Goal: Task Accomplishment & Management: Use online tool/utility

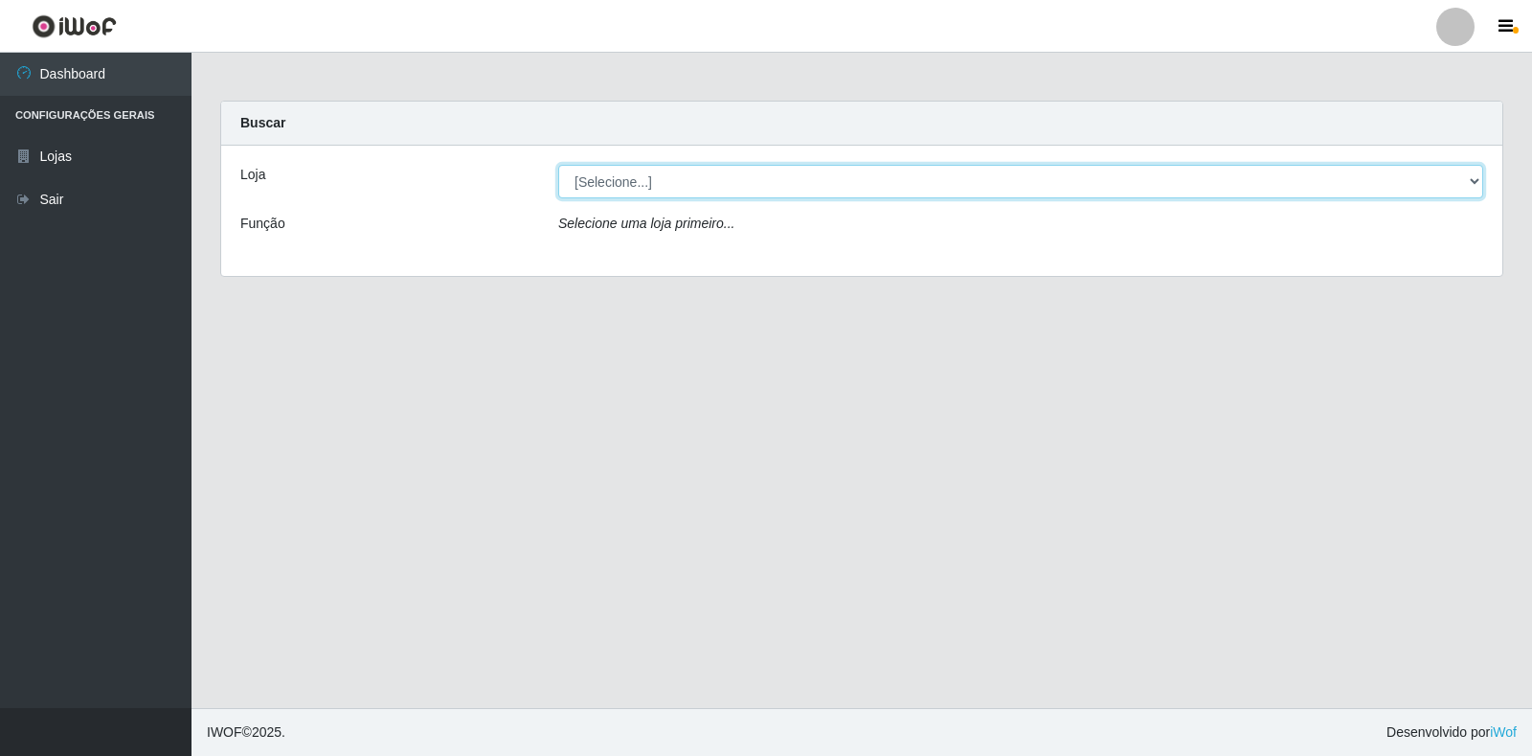
drag, startPoint x: 1461, startPoint y: 182, endPoint x: 1444, endPoint y: 186, distance: 17.7
click at [1461, 182] on select "[Selecione...] Extrabom - Loja 18 Goiabeiras" at bounding box center [1020, 182] width 925 height 34
select select "501"
click at [558, 165] on select "[Selecione...] Extrabom - Loja 18 Goiabeiras" at bounding box center [1020, 182] width 925 height 34
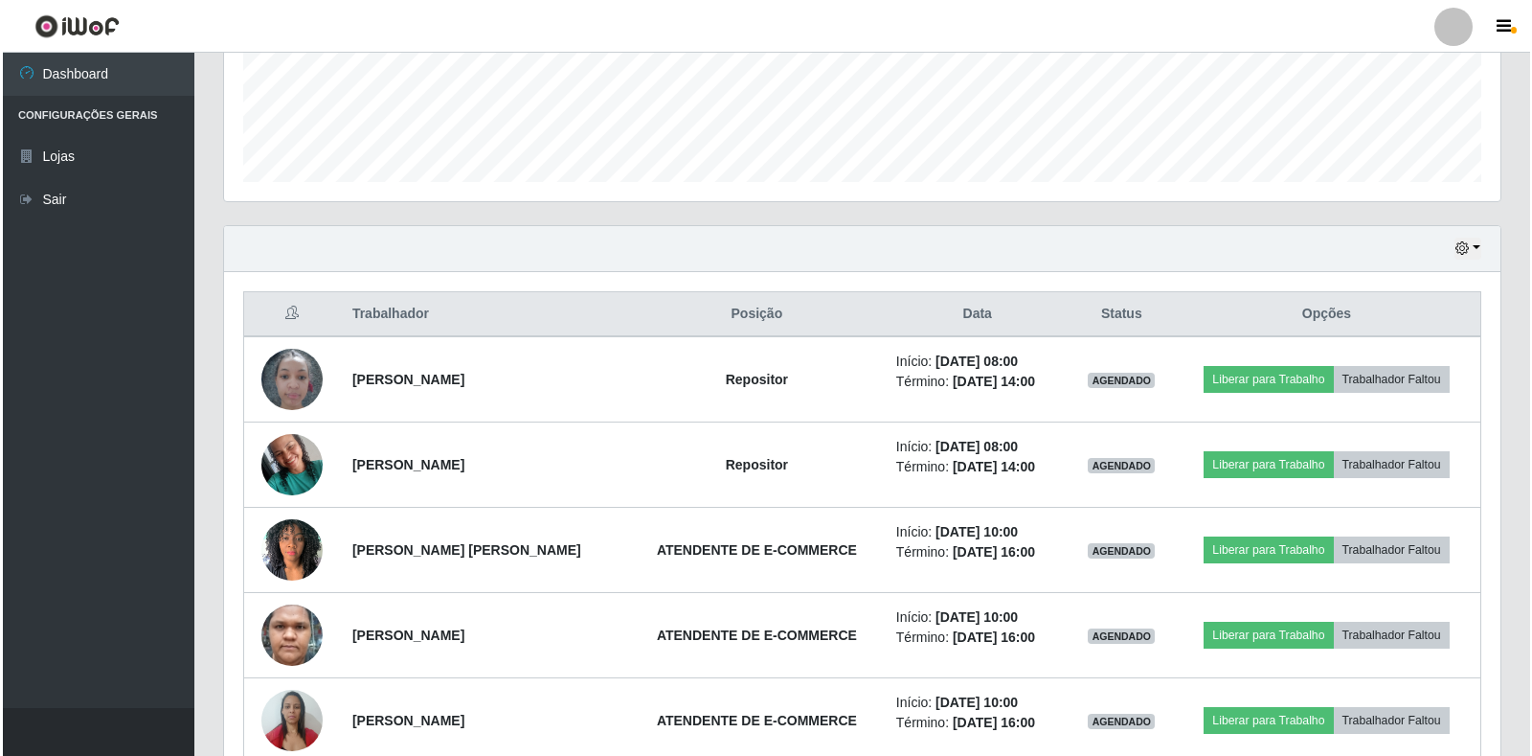
scroll to position [485, 0]
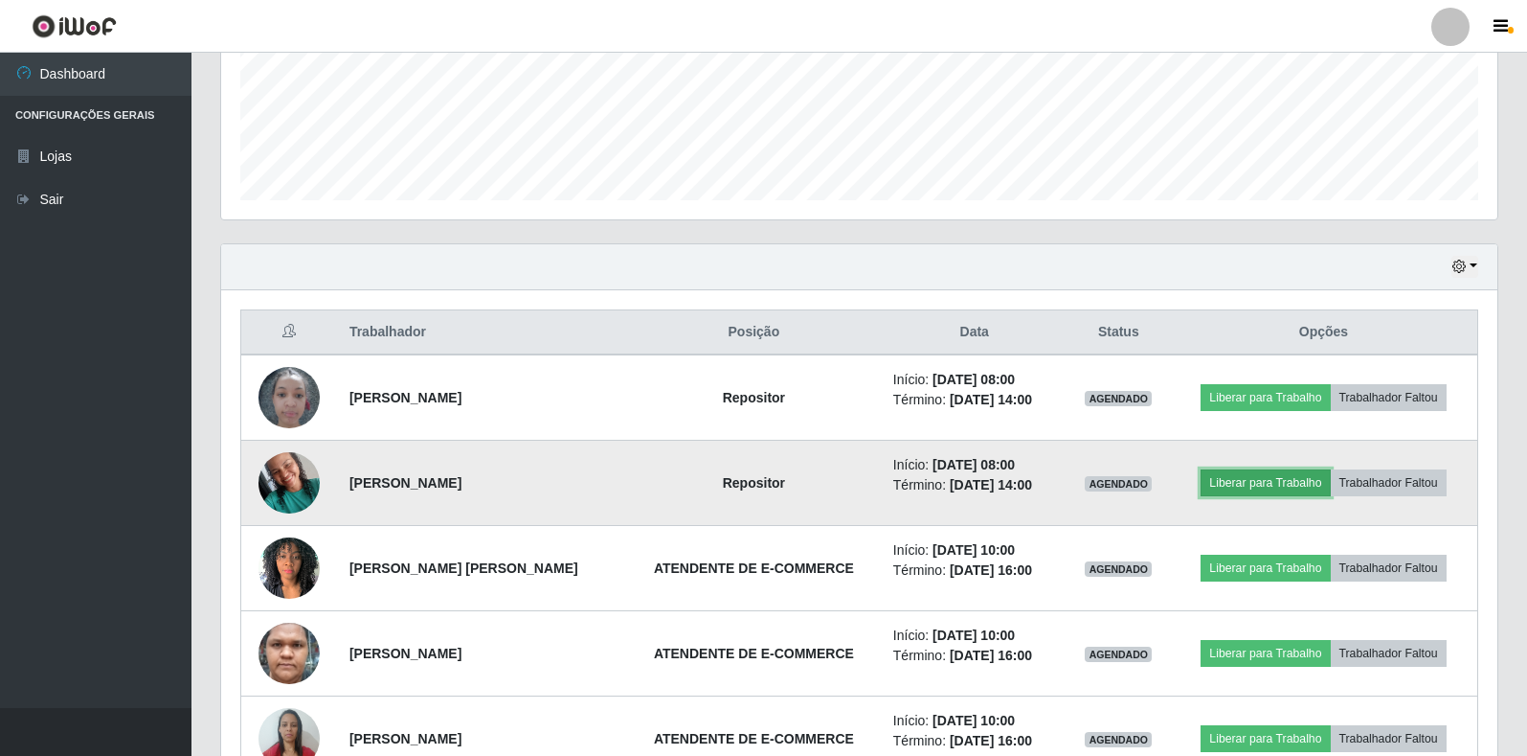
click at [1283, 486] on button "Liberar para Trabalho" at bounding box center [1265, 482] width 129 height 27
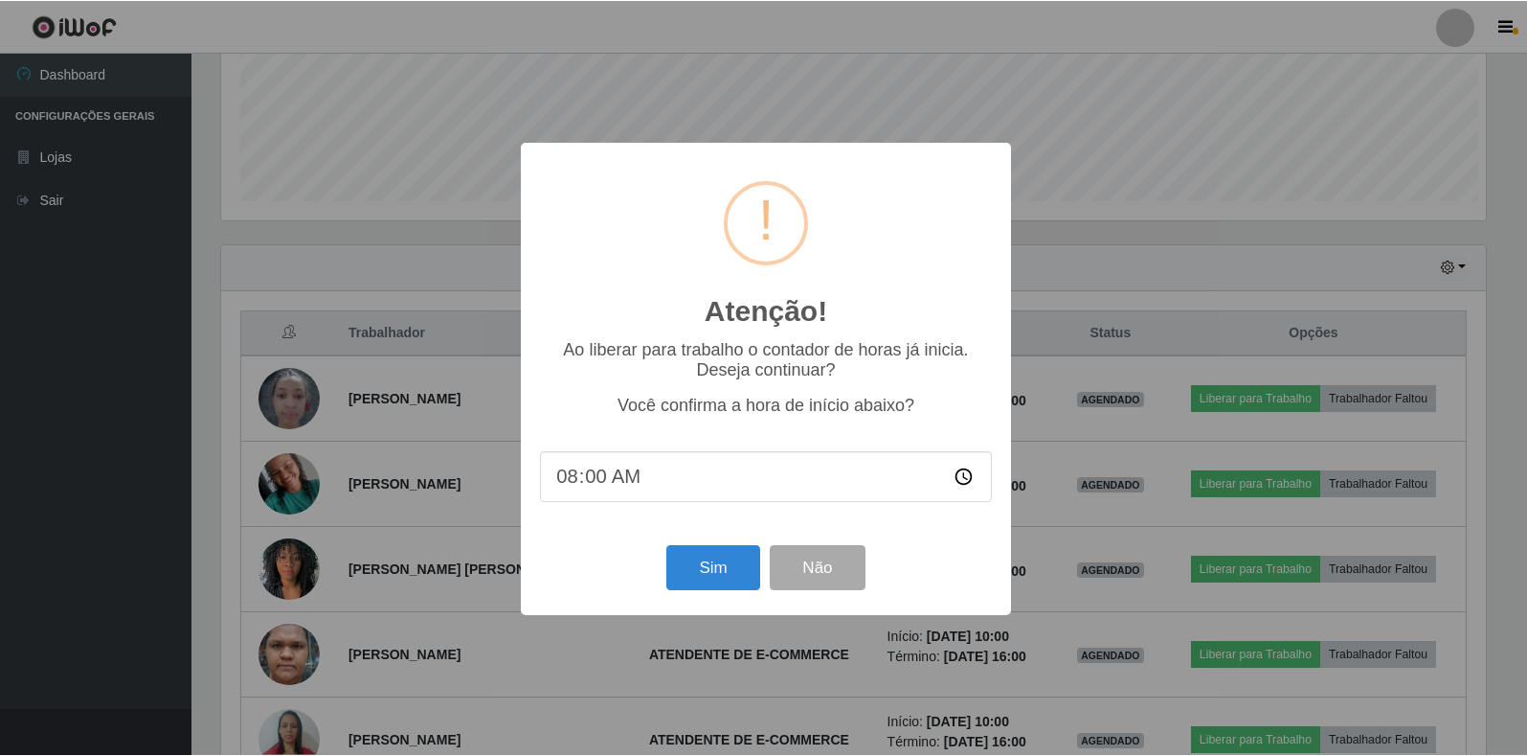
scroll to position [397, 1265]
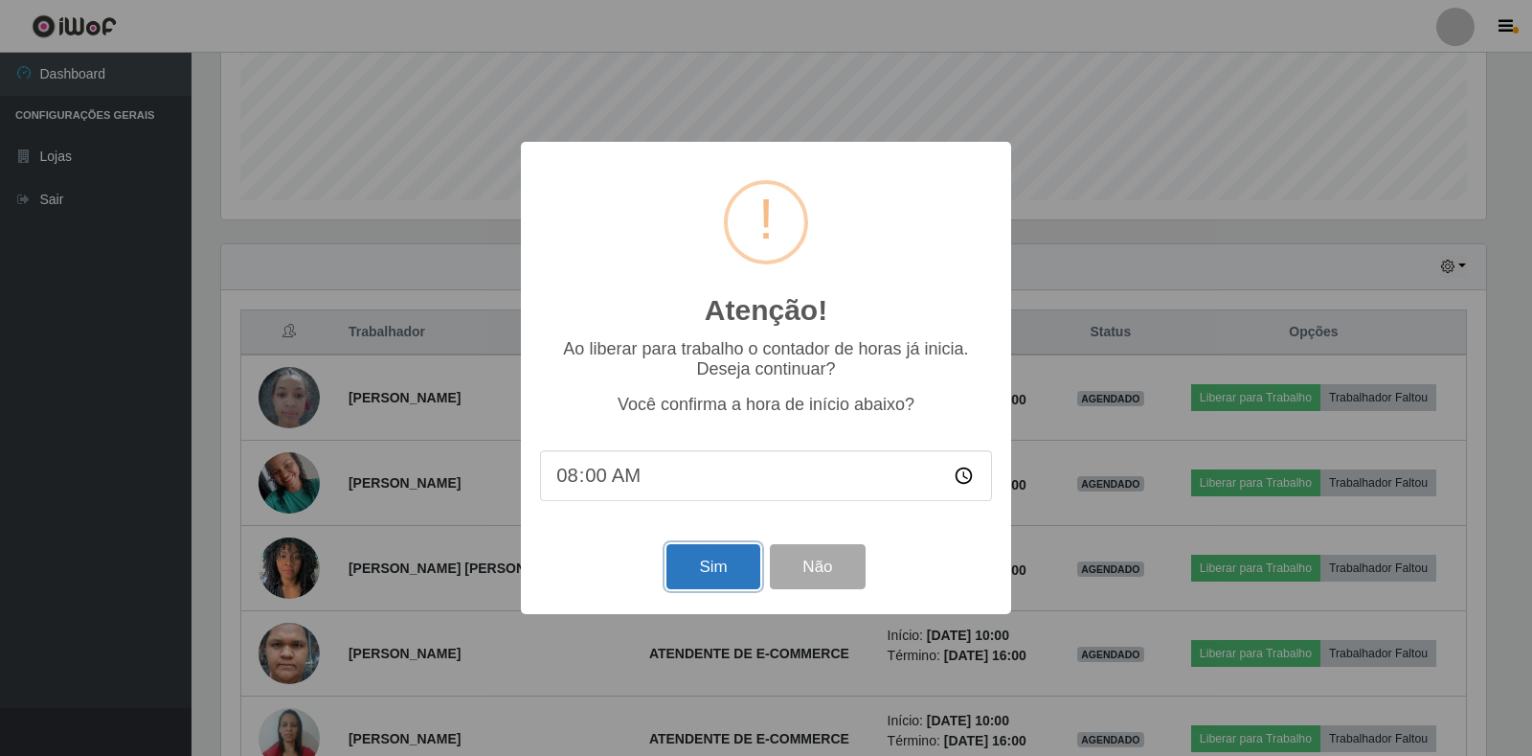
click at [708, 578] on button "Sim" at bounding box center [712, 566] width 93 height 45
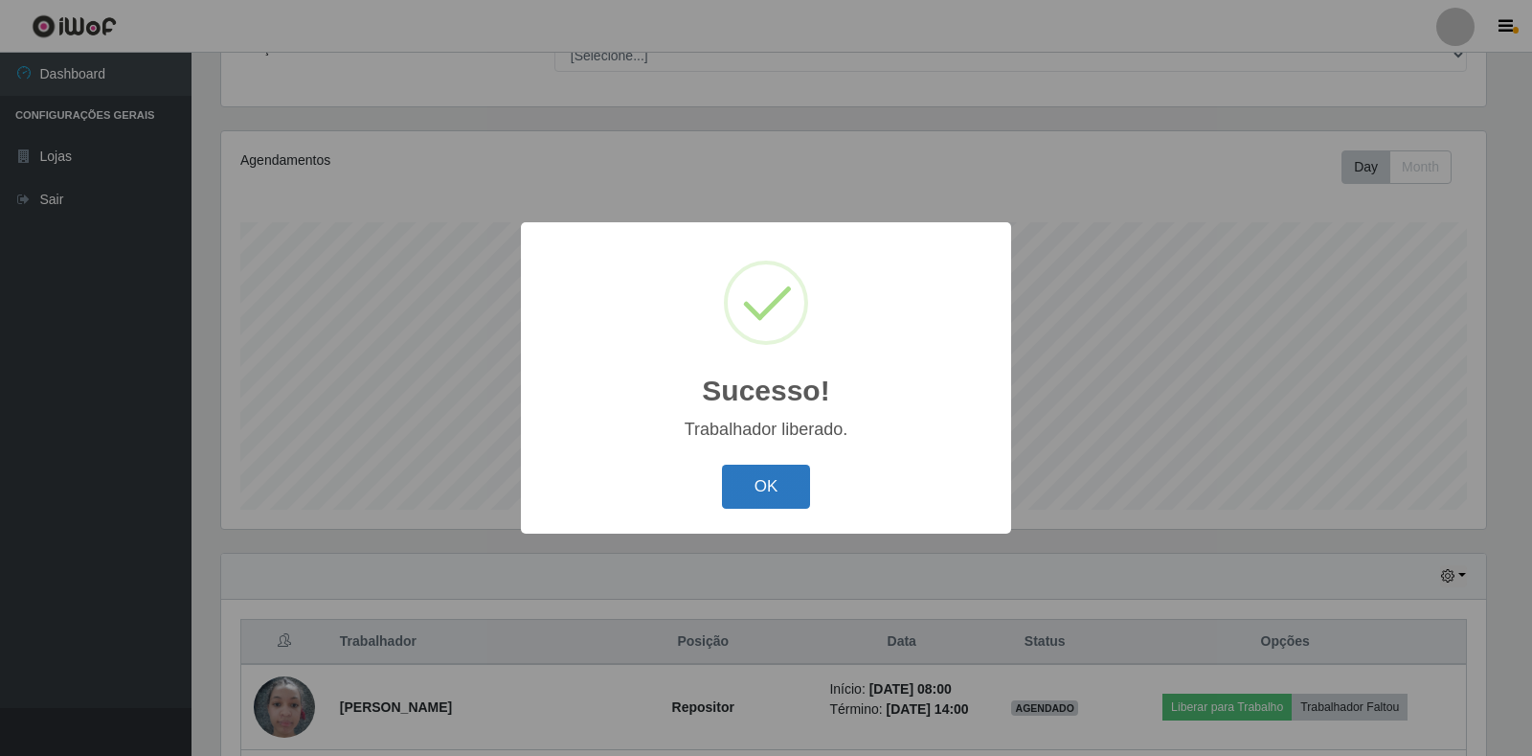
click at [801, 500] on button "OK" at bounding box center [766, 486] width 89 height 45
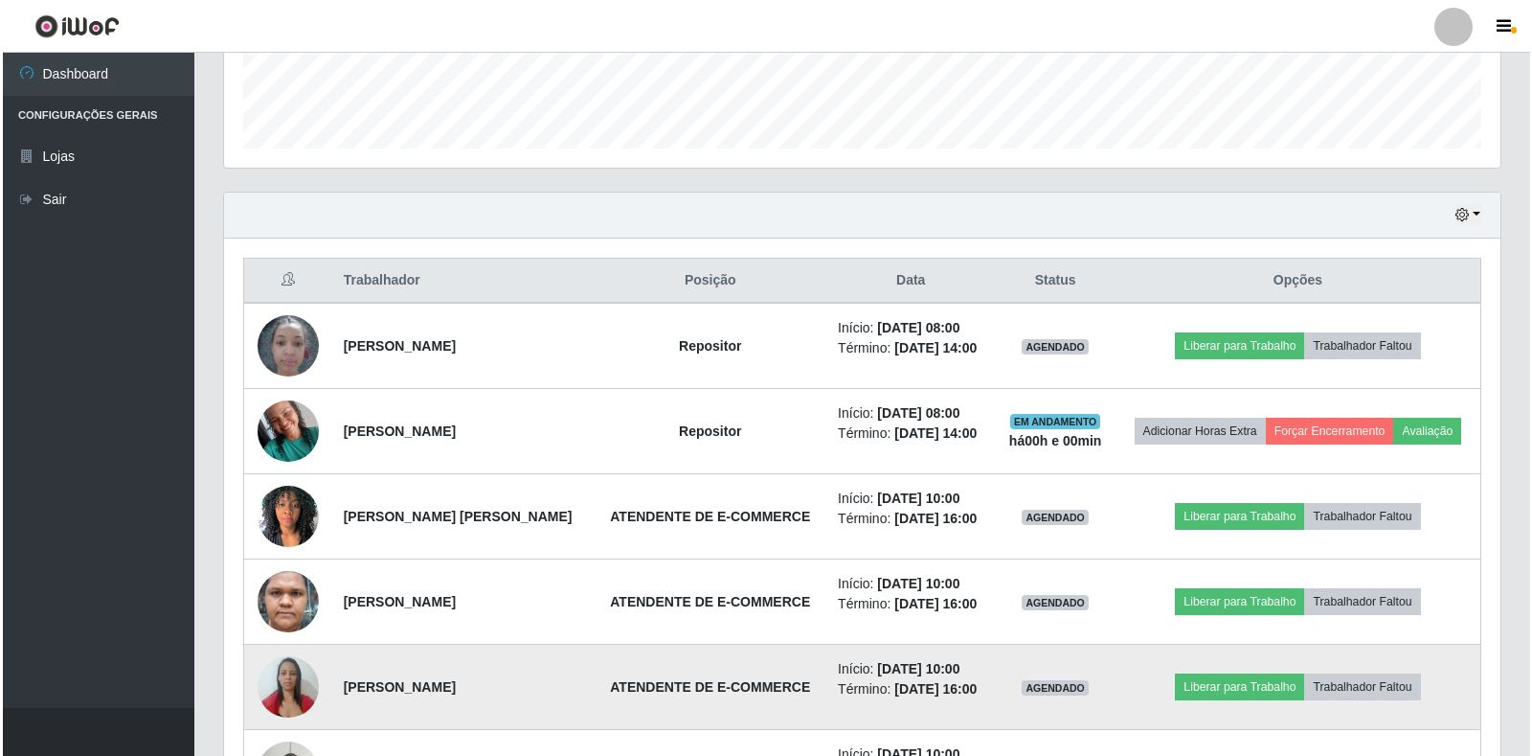
scroll to position [750, 0]
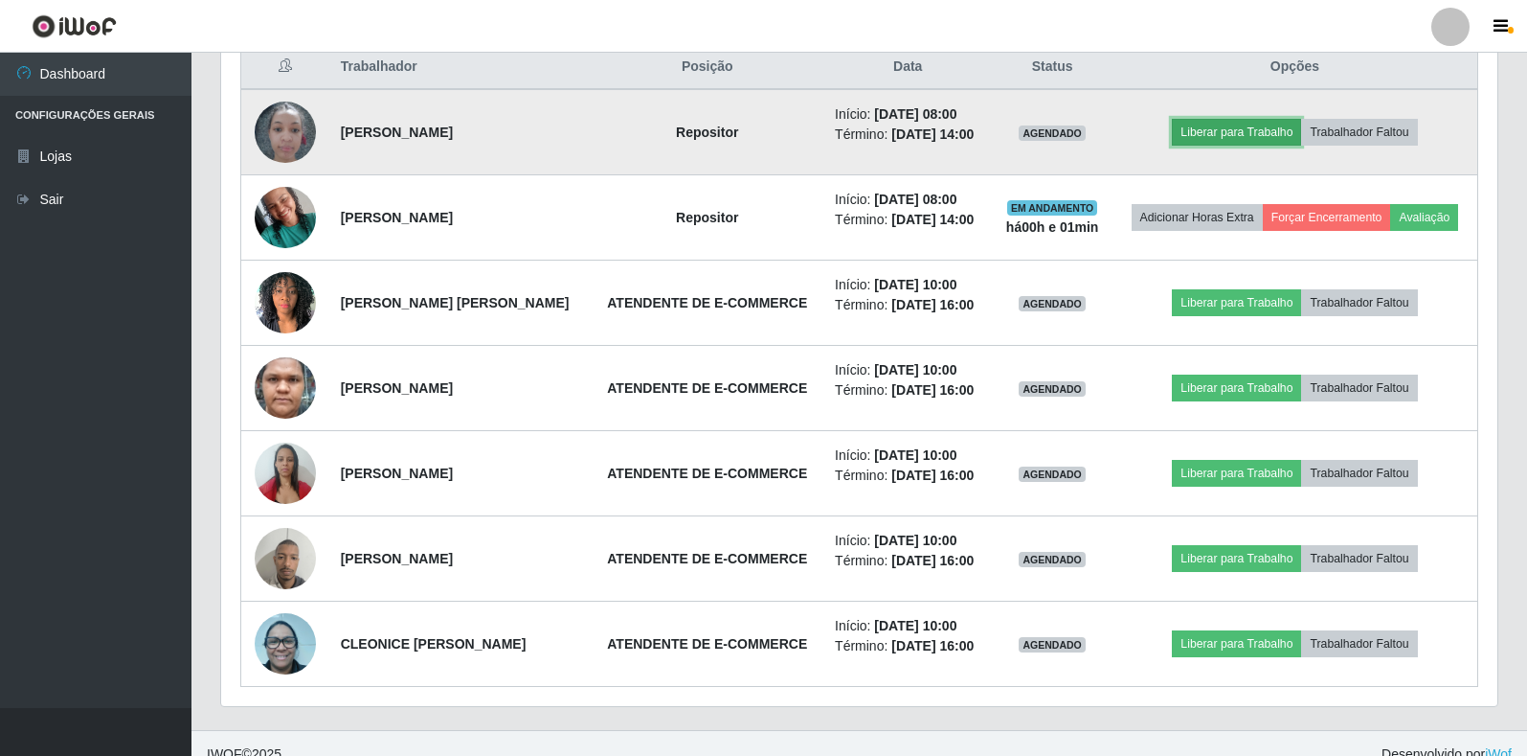
click at [1262, 140] on button "Liberar para Trabalho" at bounding box center [1236, 132] width 129 height 27
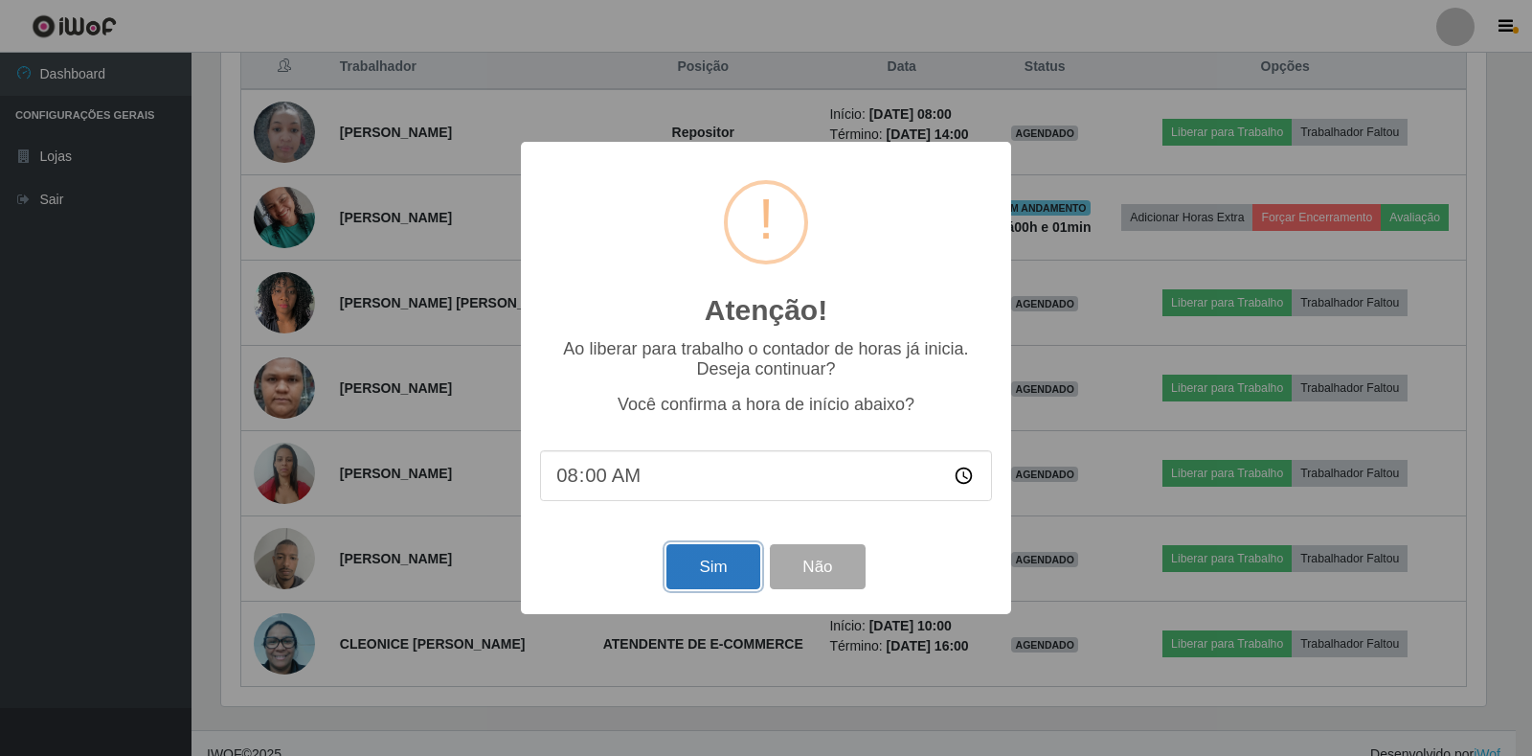
click at [713, 576] on button "Sim" at bounding box center [712, 566] width 93 height 45
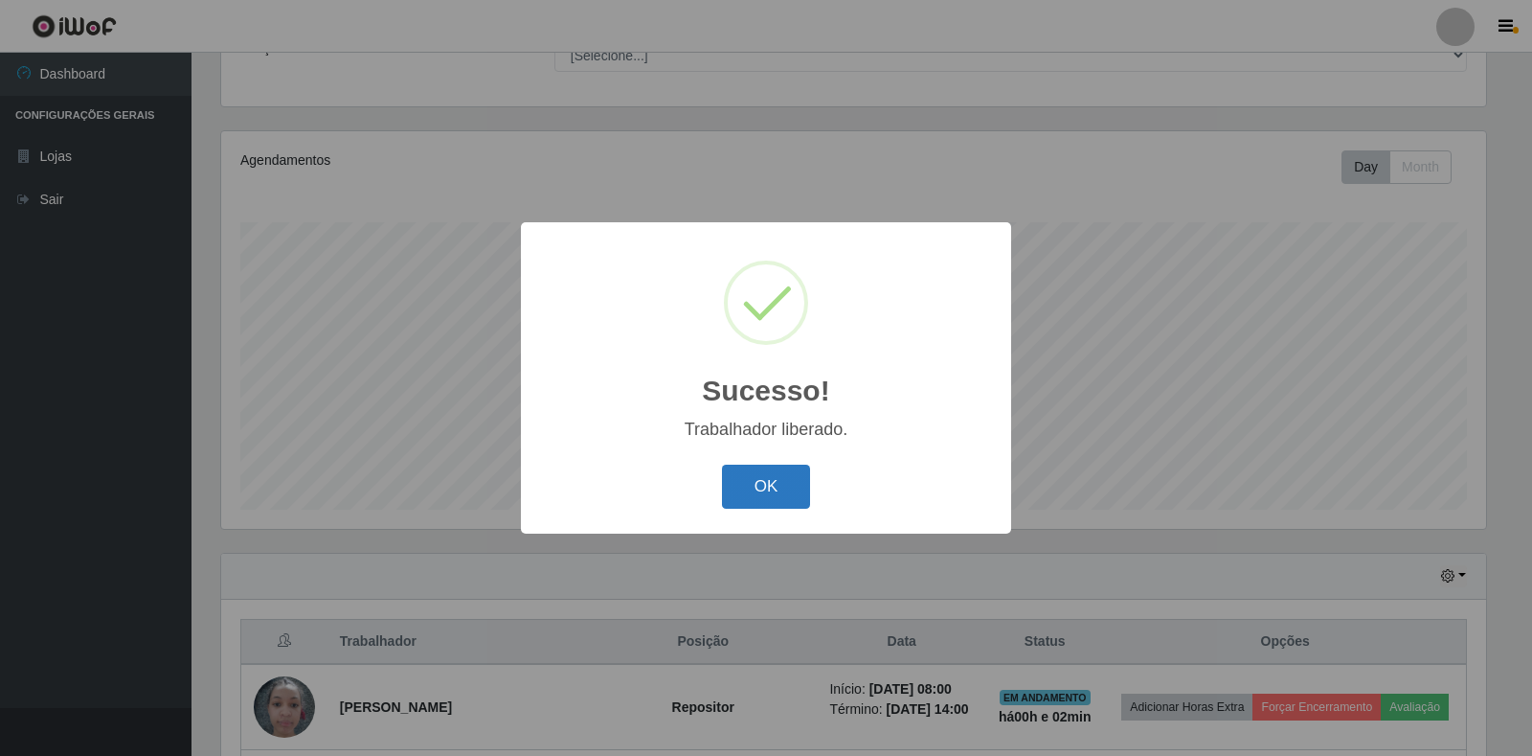
click at [773, 505] on button "OK" at bounding box center [766, 486] width 89 height 45
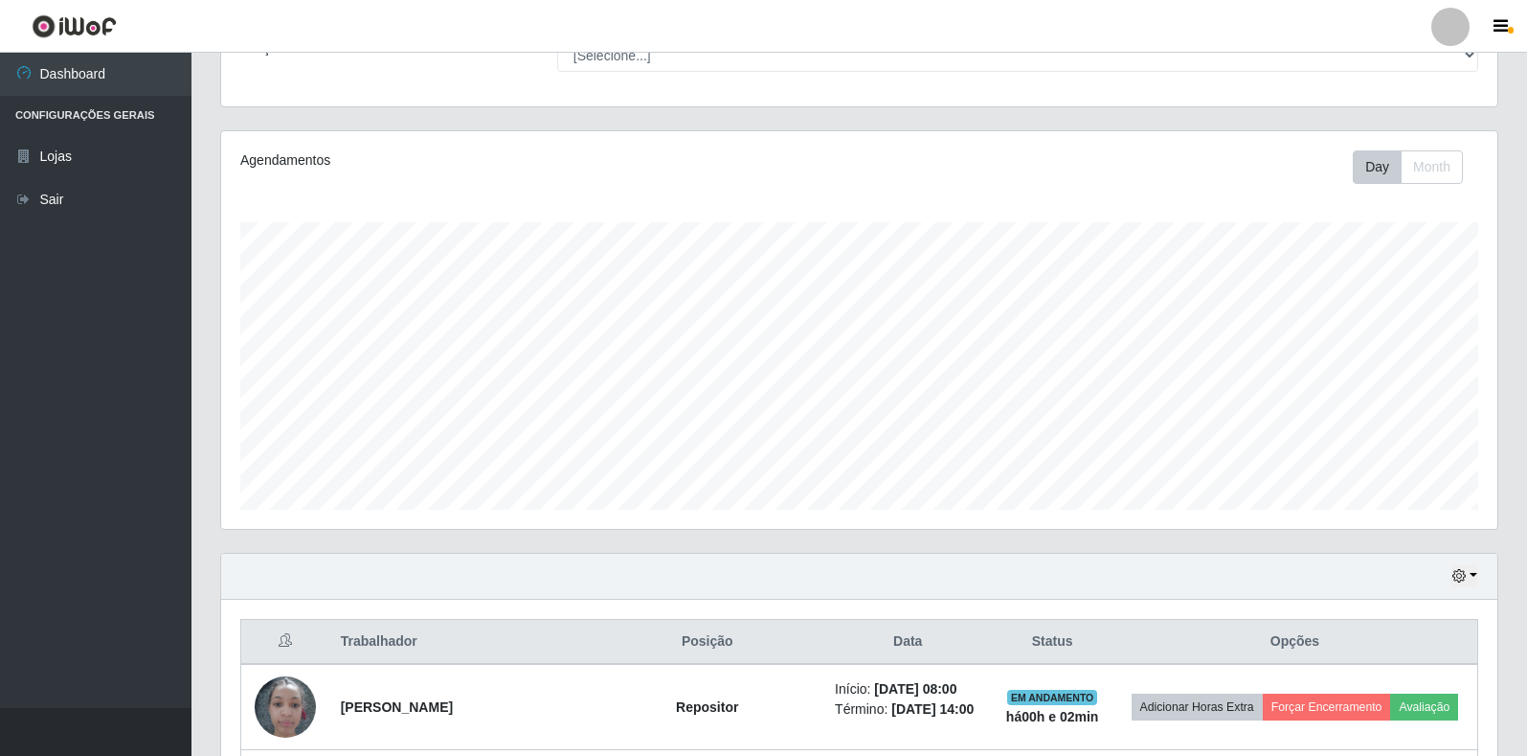
scroll to position [397, 1276]
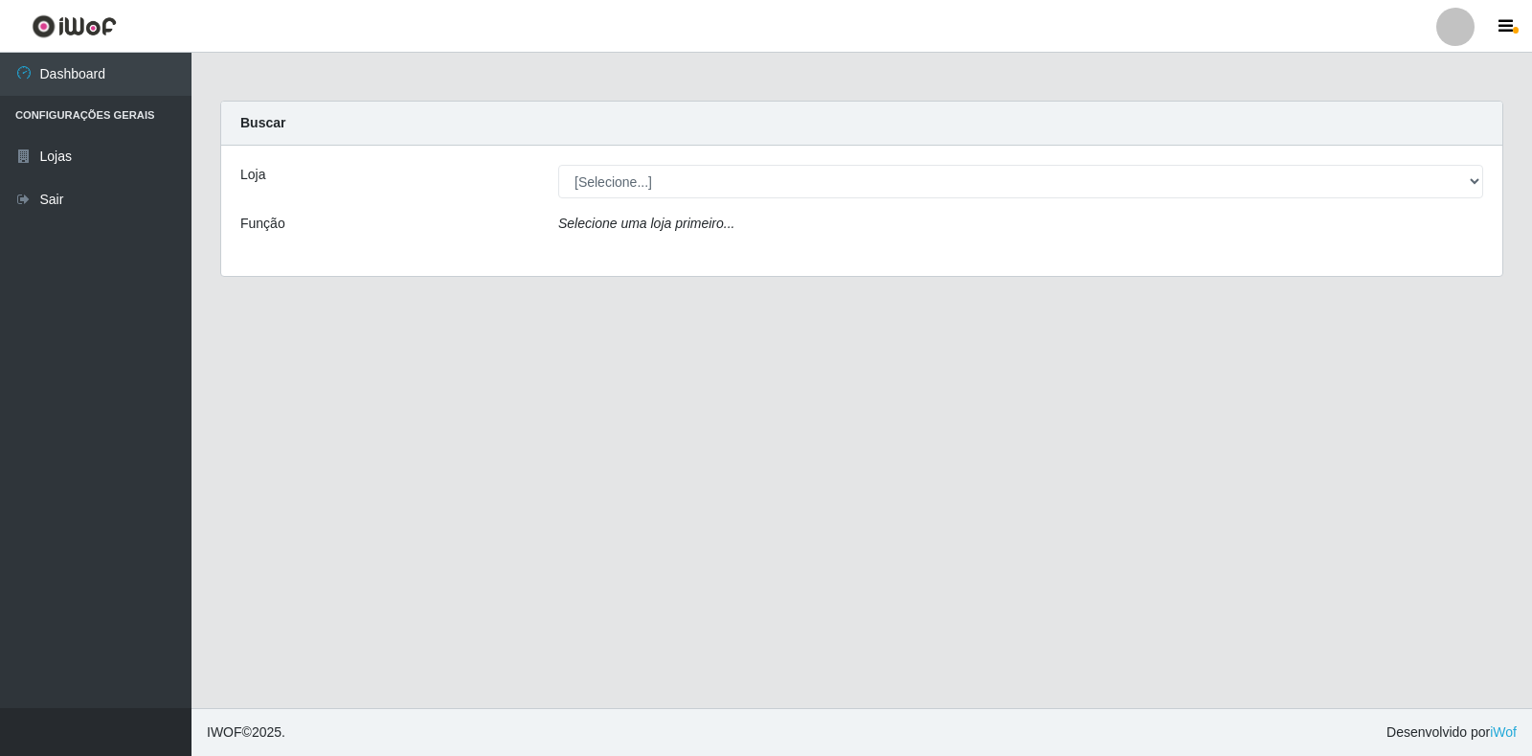
click at [737, 196] on div "Loja [Selecione...] Extrabom - Loja 18 Goiabeiras Função Selecione uma loja pri…" at bounding box center [861, 211] width 1281 height 130
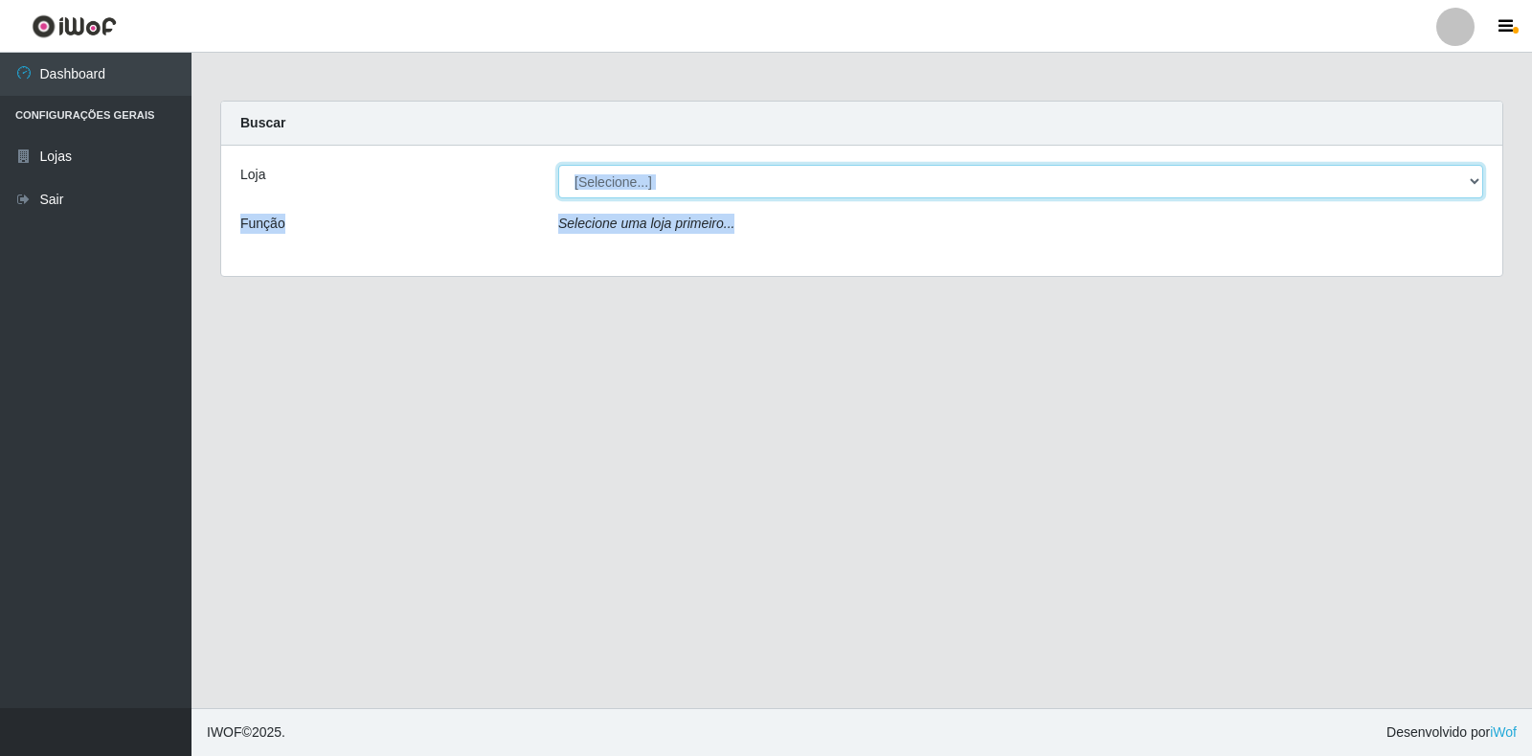
click at [742, 191] on select "[Selecione...] Extrabom - Loja 18 Goiabeiras" at bounding box center [1020, 182] width 925 height 34
select select "501"
click at [558, 165] on select "[Selecione...] Extrabom - Loja 18 Goiabeiras" at bounding box center [1020, 182] width 925 height 34
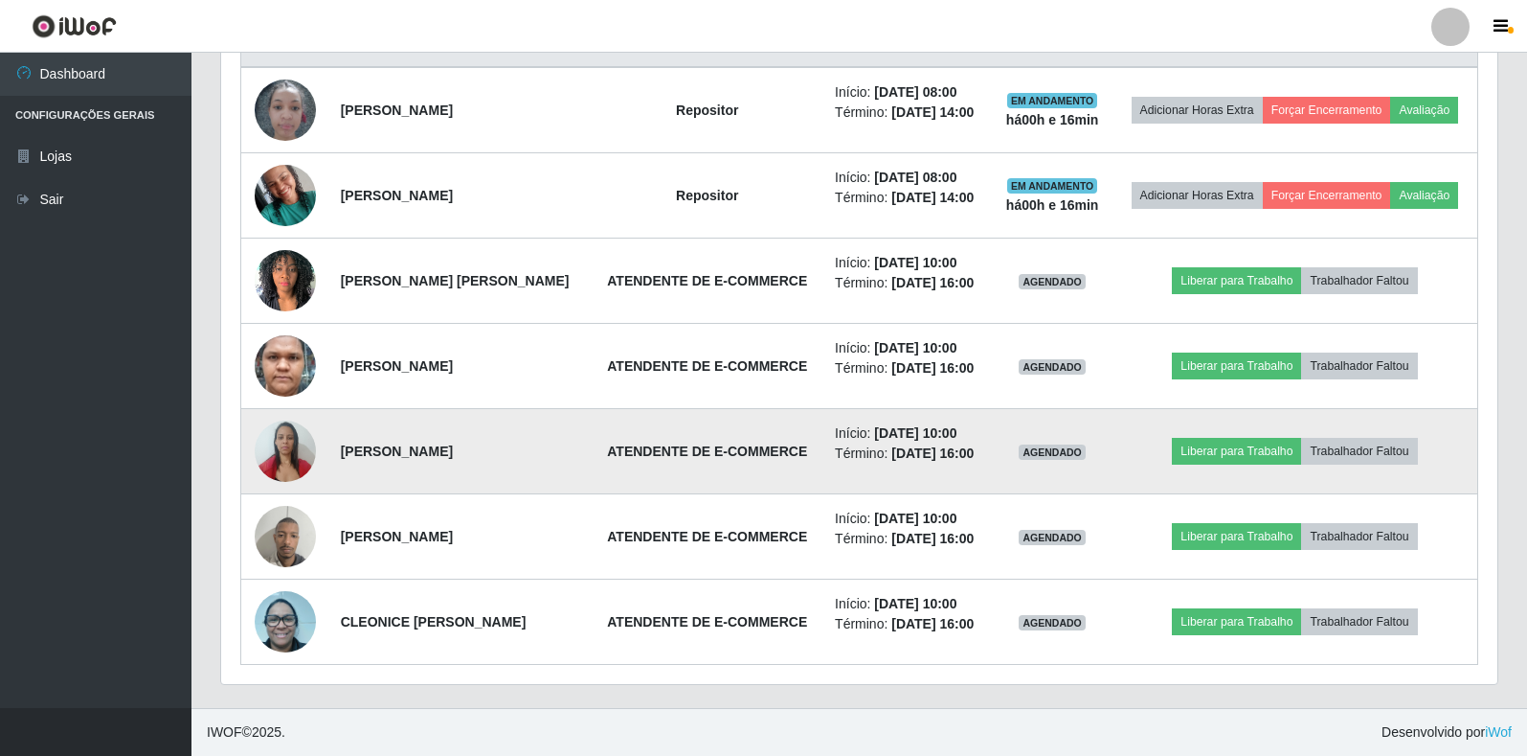
scroll to position [872, 0]
